Goal: Task Accomplishment & Management: Manage account settings

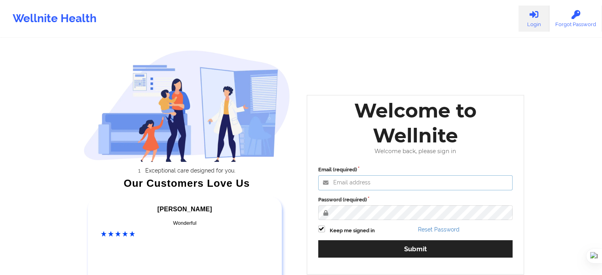
type input "[EMAIL_ADDRESS][DOMAIN_NAME]"
click at [423, 259] on div "Email (required) [EMAIL_ADDRESS][DOMAIN_NAME] Password (required) Keep me signe…" at bounding box center [416, 214] width 206 height 108
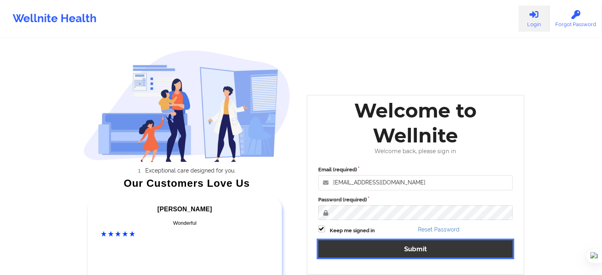
click at [423, 247] on button "Submit" at bounding box center [415, 248] width 195 height 17
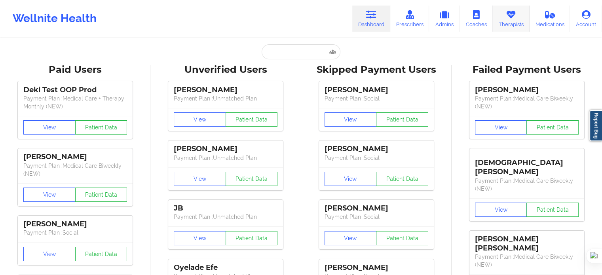
click at [505, 16] on link "Therapists" at bounding box center [511, 19] width 37 height 26
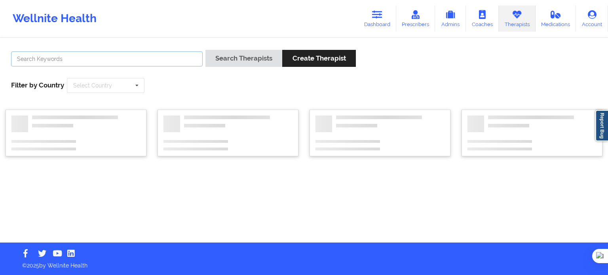
click at [174, 54] on input "text" at bounding box center [107, 58] width 192 height 15
type input "[PERSON_NAME]"
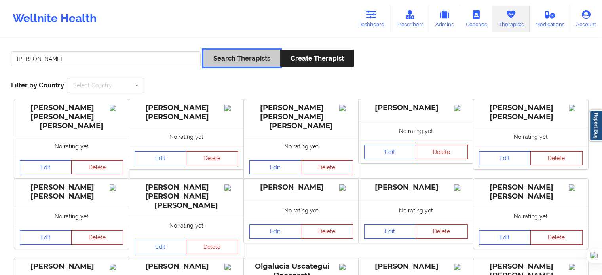
click at [226, 51] on button "Search Therapists" at bounding box center [242, 58] width 77 height 17
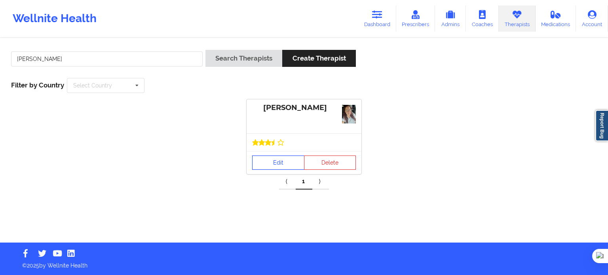
click at [284, 165] on link "Edit" at bounding box center [278, 163] width 52 height 14
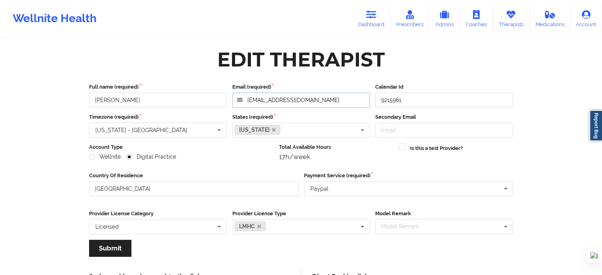
drag, startPoint x: 307, startPoint y: 102, endPoint x: 234, endPoint y: 104, distance: 72.5
click at [234, 104] on input "[EMAIL_ADDRESS][DOMAIN_NAME]" at bounding box center [301, 100] width 138 height 15
click at [112, 58] on div "Edit Therapist" at bounding box center [301, 59] width 435 height 25
